Goal: Task Accomplishment & Management: Manage account settings

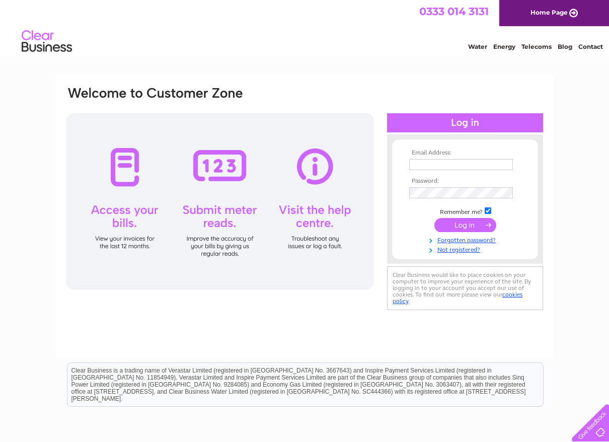
type input "shop@tlcpharmacy.co.uk"
click at [465, 224] on input "submit" at bounding box center [465, 225] width 62 height 14
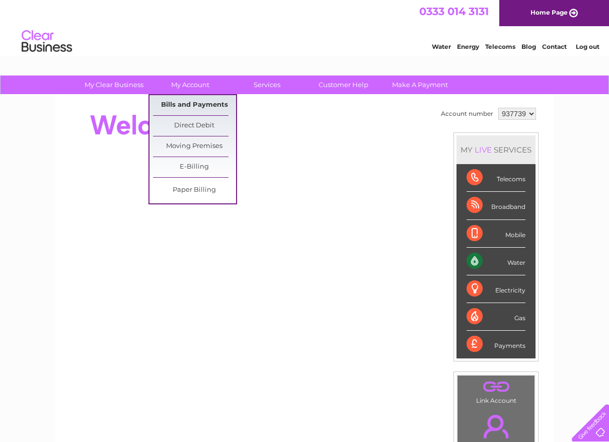
click at [198, 101] on link "Bills and Payments" at bounding box center [194, 105] width 83 height 20
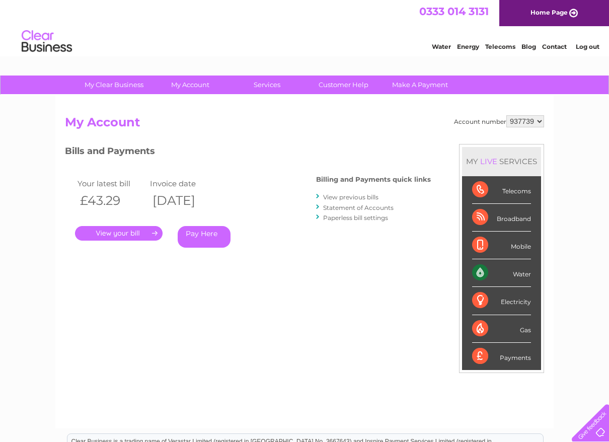
click at [115, 233] on link "." at bounding box center [119, 233] width 88 height 15
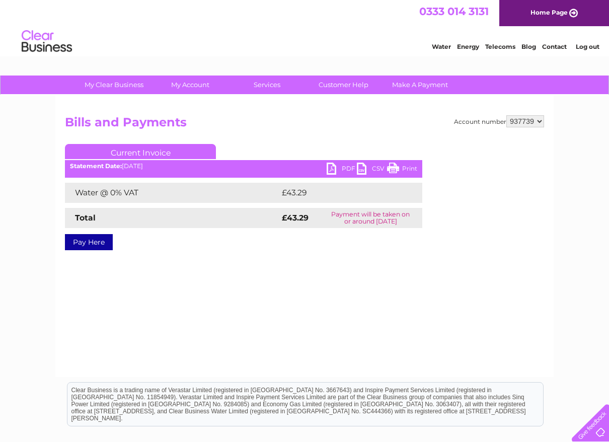
click at [336, 166] on link "PDF" at bounding box center [342, 169] width 30 height 15
click at [209, 264] on div "Account number 937739 Bills and Payments Current Invoice PDF CSV Print £43.29" at bounding box center [304, 190] width 479 height 150
click at [336, 167] on link "PDF" at bounding box center [342, 169] width 30 height 15
click at [592, 44] on link "Log out" at bounding box center [588, 47] width 24 height 8
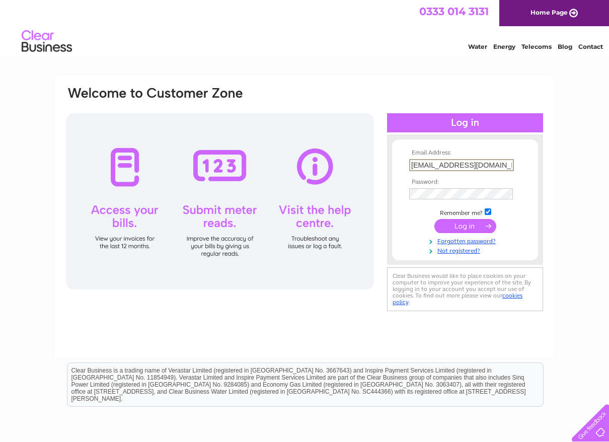
drag, startPoint x: 426, startPoint y: 166, endPoint x: 395, endPoint y: 164, distance: 30.3
click at [395, 164] on form "Email Address: shop@tlcpharmacy.co.uk Password:" at bounding box center [465, 201] width 146 height 105
type input "lesley@tlcpharmacy.co.uk"
click at [400, 193] on form "Email Address: lesley@tlcpharmacy.co.uk Password:" at bounding box center [465, 201] width 146 height 105
click at [366, 265] on div at bounding box center [220, 201] width 308 height 176
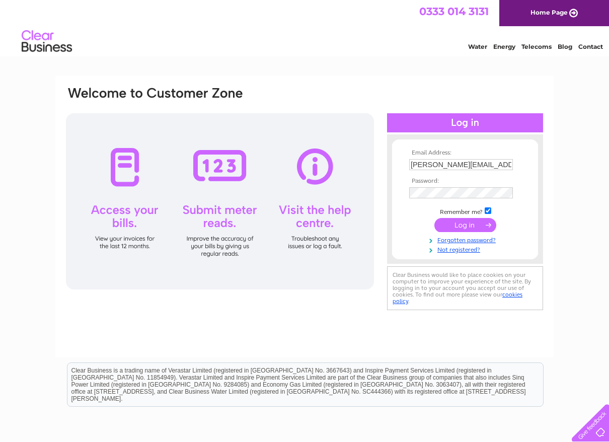
click at [448, 227] on input "submit" at bounding box center [465, 225] width 62 height 14
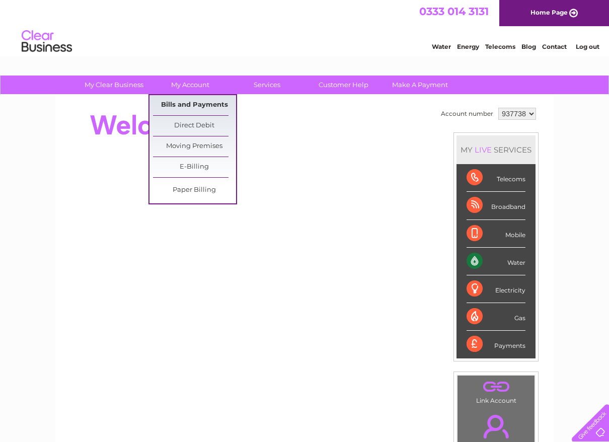
click at [192, 105] on link "Bills and Payments" at bounding box center [194, 105] width 83 height 20
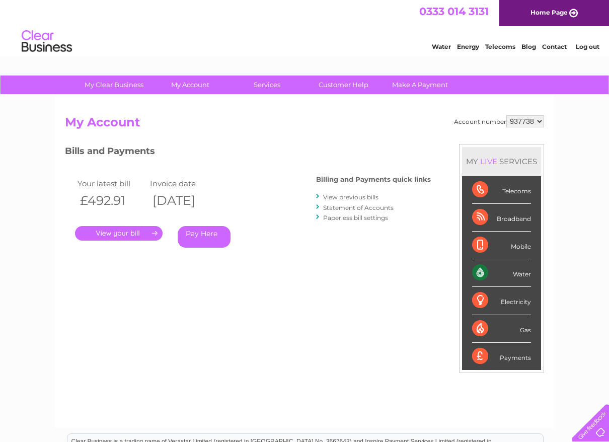
click at [126, 233] on link "." at bounding box center [119, 233] width 88 height 15
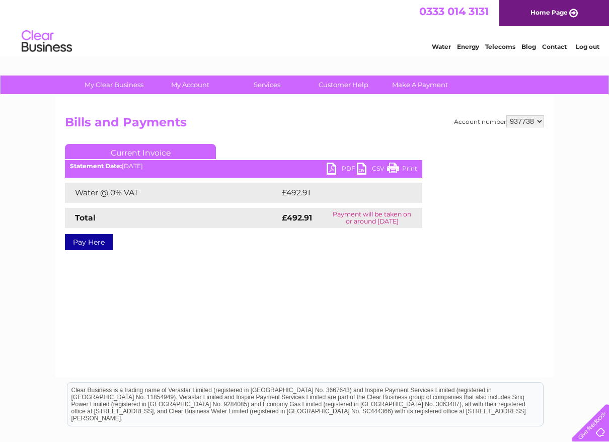
click at [335, 167] on link "PDF" at bounding box center [342, 169] width 30 height 15
